Goal: Navigation & Orientation: Find specific page/section

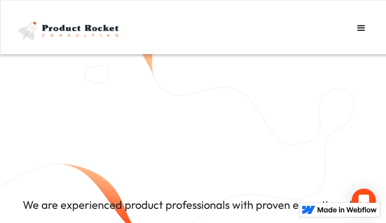
type input "IqPWfFBavVeiEdYG"
type input "adekicotemuz12@gmail.com"
type input "YsPsQYbLlcw"
